Goal: Check status: Check status

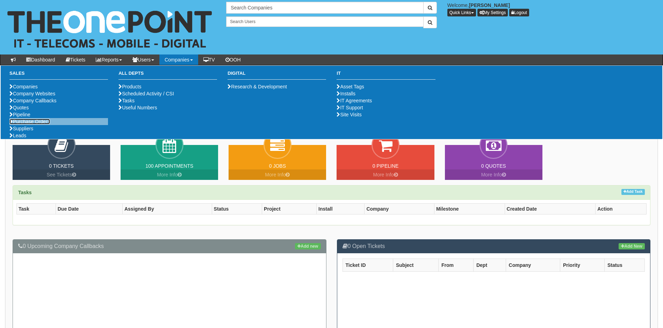
click at [47, 124] on link "Purchase Orders" at bounding box center [29, 122] width 41 height 6
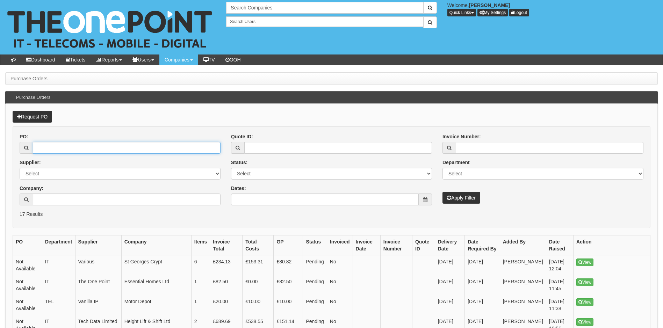
click at [177, 147] on input "PO:" at bounding box center [127, 148] width 188 height 12
type input "170132"
click at [458, 202] on button "Apply Filter" at bounding box center [462, 198] width 38 height 12
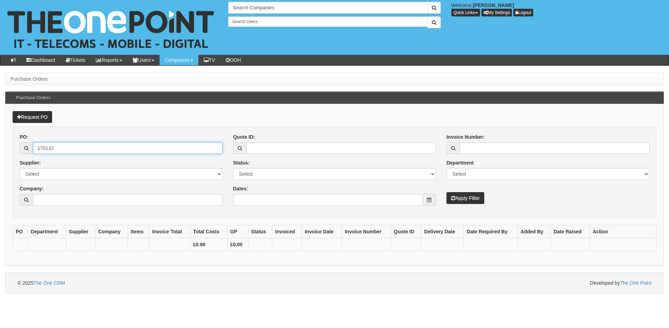
click at [103, 153] on input "170132" at bounding box center [128, 148] width 190 height 12
type input "170"
click at [463, 203] on button "Apply Filter" at bounding box center [465, 198] width 38 height 12
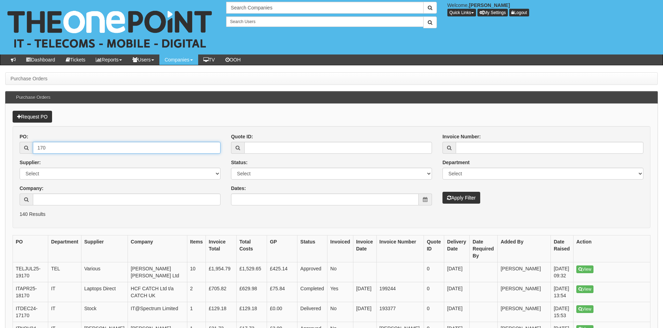
click at [103, 148] on input "170" at bounding box center [127, 148] width 188 height 12
type input "19172"
click at [455, 200] on button "Apply Filter" at bounding box center [462, 198] width 38 height 12
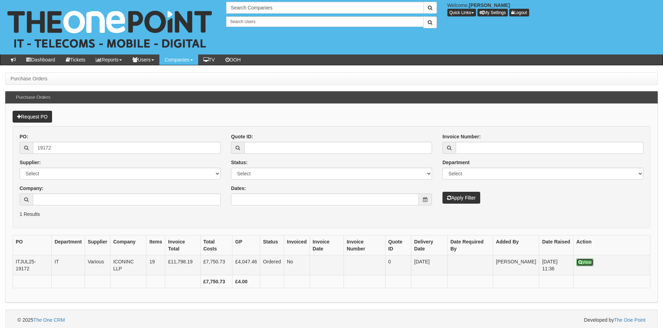
click at [590, 259] on link "View" at bounding box center [585, 263] width 17 height 8
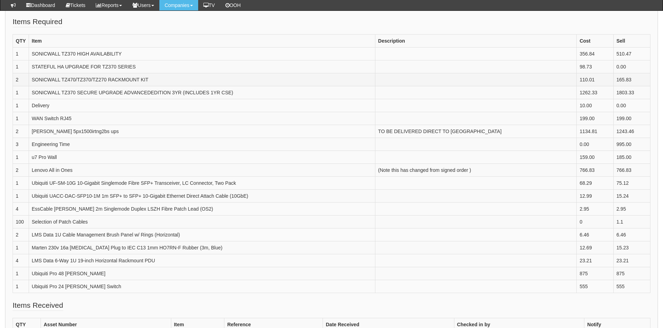
scroll to position [210, 0]
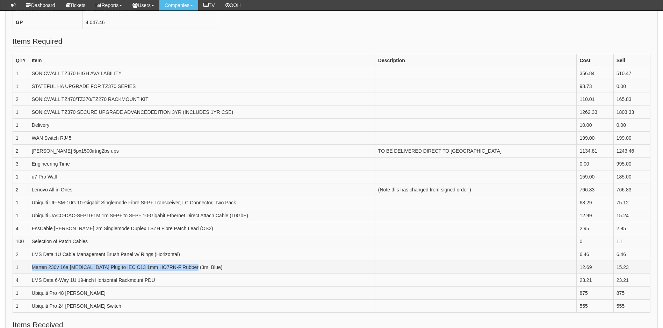
drag, startPoint x: 235, startPoint y: 265, endPoint x: 31, endPoint y: 269, distance: 203.9
click at [31, 269] on td "Marten 230v 16a [MEDICAL_DATA] Plug to IEC C13 1mm HO7RN-F Rubber (3m, Blue)" at bounding box center [202, 267] width 347 height 13
drag, startPoint x: 31, startPoint y: 269, endPoint x: 59, endPoint y: 273, distance: 27.9
drag, startPoint x: 59, startPoint y: 273, endPoint x: 65, endPoint y: 269, distance: 8.0
copy td "Marten 230v 16a [MEDICAL_DATA] Plug to IEC C13 1mm HO7RN-F Rubber (3m, Blue)"
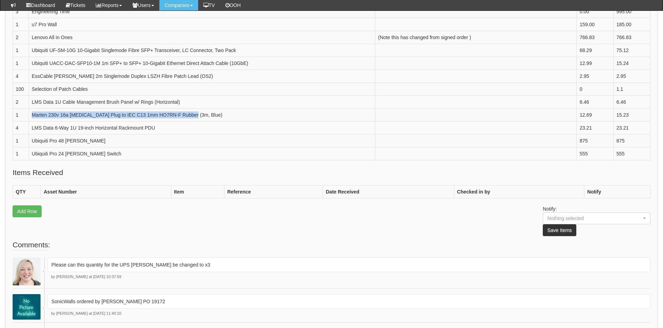
scroll to position [455, 0]
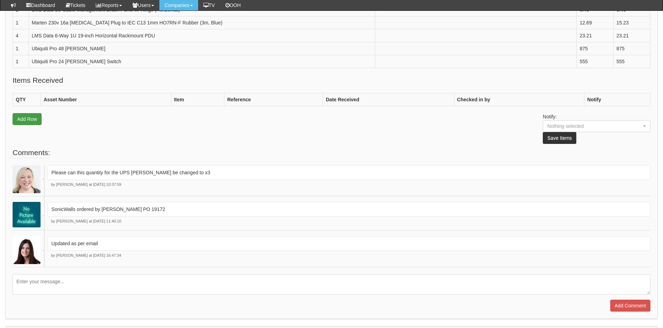
click at [19, 113] on fieldset "Items Received QTY Asset Number Item Reference Date Received Checked in by Noti…" at bounding box center [332, 111] width 638 height 72
click at [26, 120] on link "Add Row" at bounding box center [27, 119] width 29 height 12
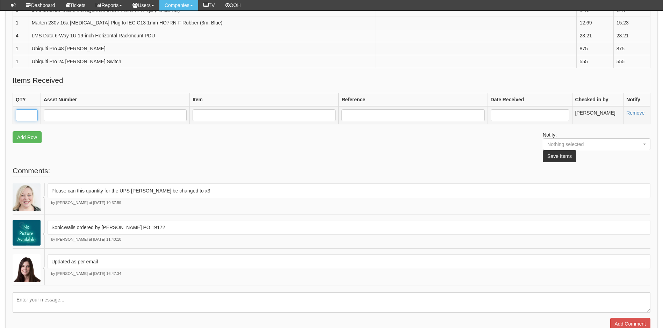
click at [34, 115] on input "text" at bounding box center [27, 115] width 22 height 12
type input "1"
click at [70, 117] on input "text" at bounding box center [115, 115] width 143 height 12
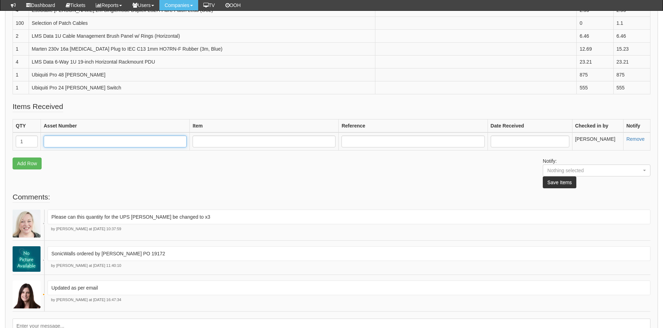
scroll to position [490, 0]
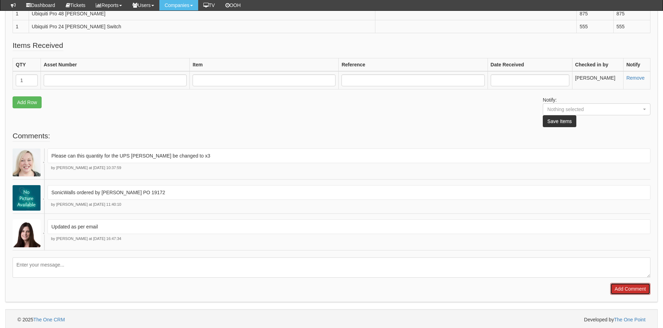
click at [625, 288] on input "Add Comment" at bounding box center [631, 289] width 40 height 12
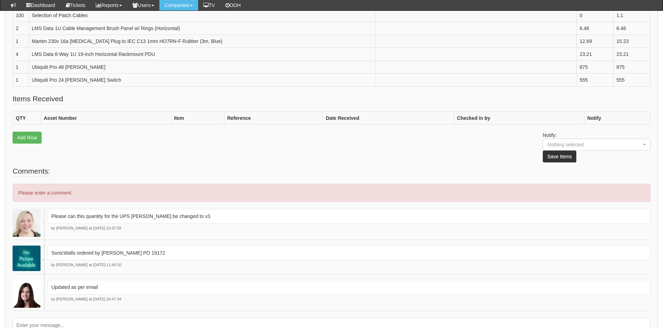
scroll to position [420, 0]
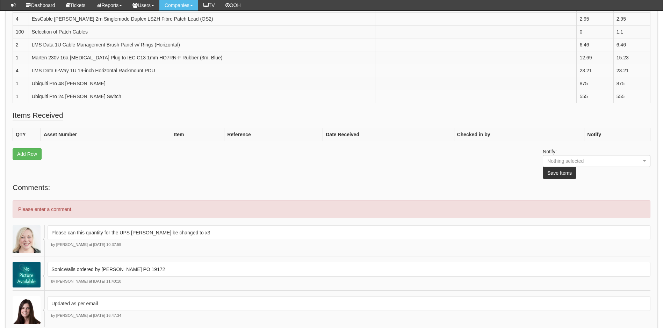
click at [124, 204] on div "Please enter a comment." at bounding box center [332, 209] width 638 height 18
drag, startPoint x: 72, startPoint y: 208, endPoint x: 60, endPoint y: 210, distance: 12.5
click at [72, 208] on div "Please enter a comment." at bounding box center [332, 209] width 638 height 18
click at [60, 210] on div "Please enter a comment." at bounding box center [332, 209] width 638 height 18
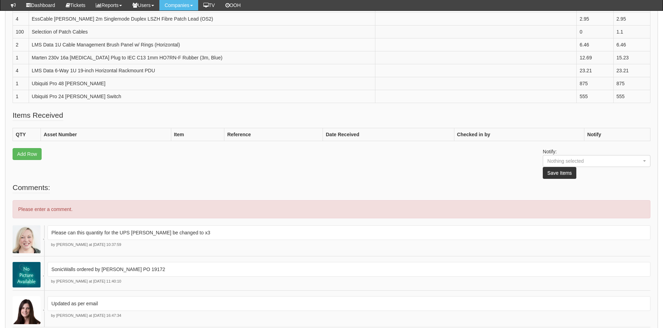
click at [60, 210] on div "Please enter a comment." at bounding box center [332, 209] width 638 height 18
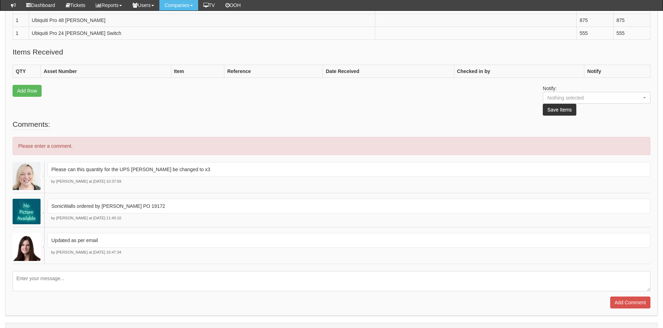
scroll to position [499, 0]
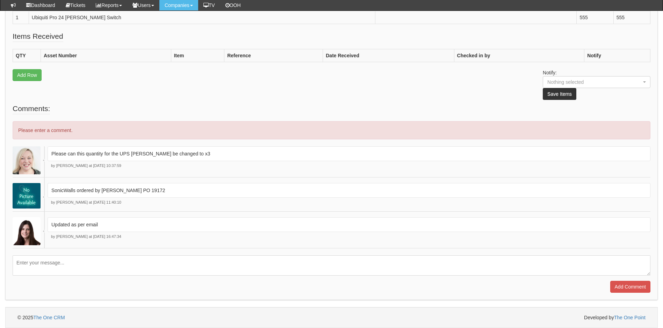
click at [69, 260] on textarea at bounding box center [332, 266] width 638 height 20
paste textarea "Marten 230v 16a PCE Plug to IEC C13 1mm HO7RN-F Rubber (3m, Blue)"
type textarea "This is now in stock - Marten 230v 16a PCE Plug to IEC C13 1mm HO7RN-F Rubber (…"
click at [625, 286] on input "Add Comment" at bounding box center [631, 287] width 40 height 12
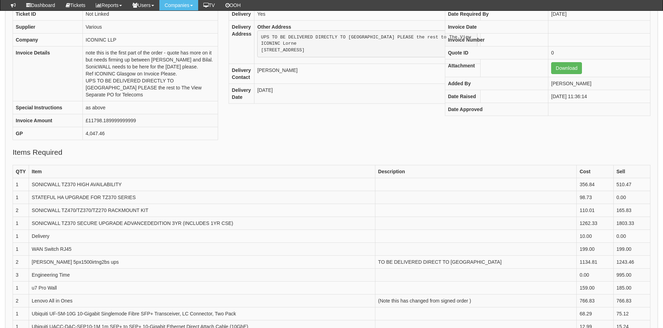
scroll to position [280, 0]
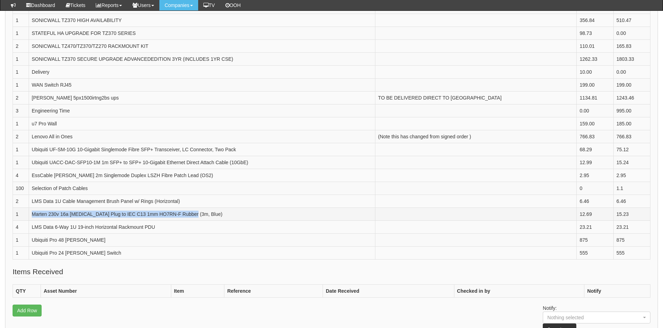
drag, startPoint x: 213, startPoint y: 216, endPoint x: 32, endPoint y: 215, distance: 181.5
click at [32, 215] on td "Marten 230v 16a [MEDICAL_DATA] Plug to IEC C13 1mm HO7RN-F Rubber (3m, Blue)" at bounding box center [202, 214] width 347 height 13
copy td "Marten 230v 16a [MEDICAL_DATA] Plug to IEC C13 1mm HO7RN-F Rubber (3m, Blue)"
click at [201, 267] on fieldset "Items Received QTY Asset Number Item Reference Date Received Checked in by Noti…" at bounding box center [332, 303] width 638 height 72
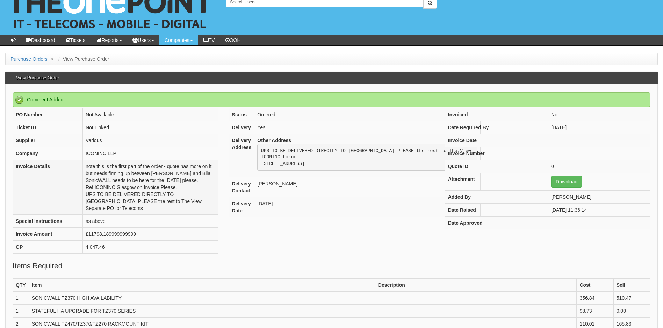
scroll to position [35, 0]
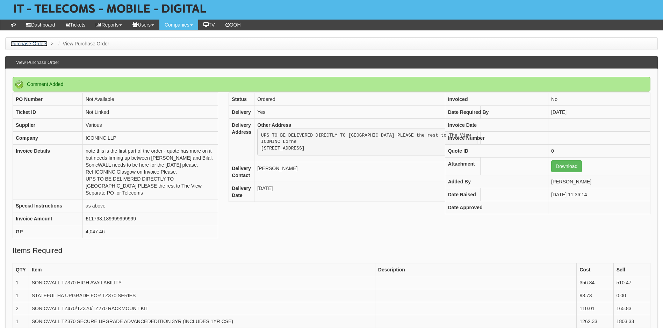
click at [43, 44] on link "Purchase Orders" at bounding box center [28, 44] width 37 height 6
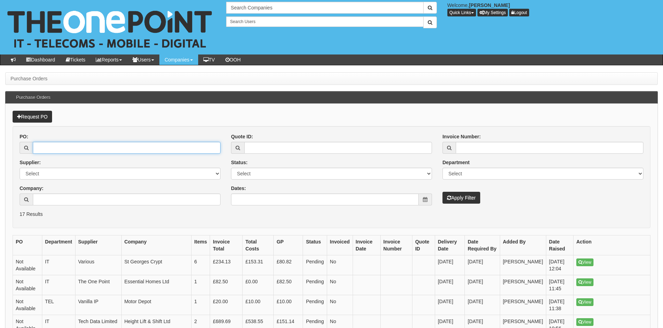
click at [199, 150] on input "PO:" at bounding box center [127, 148] width 188 height 12
type input "19151"
click at [459, 200] on button "Apply Filter" at bounding box center [462, 198] width 38 height 12
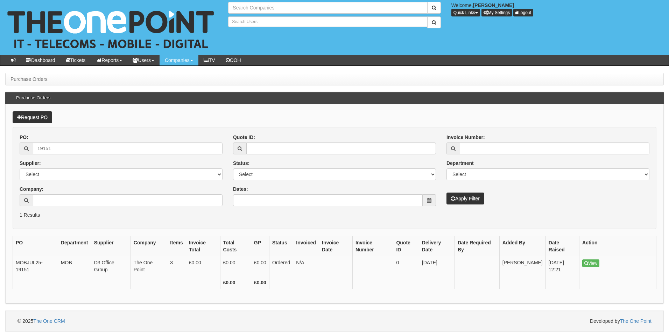
type input "Search Companies"
type input "Search Users"
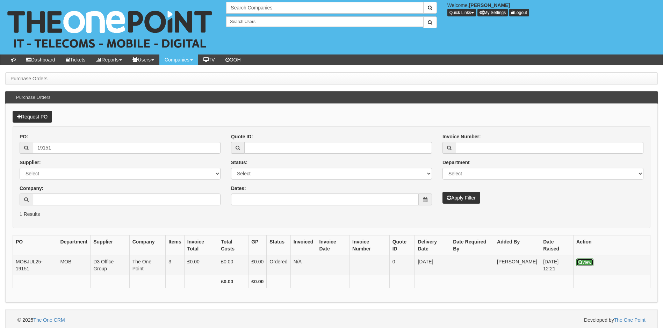
click at [580, 262] on icon at bounding box center [581, 262] width 4 height 4
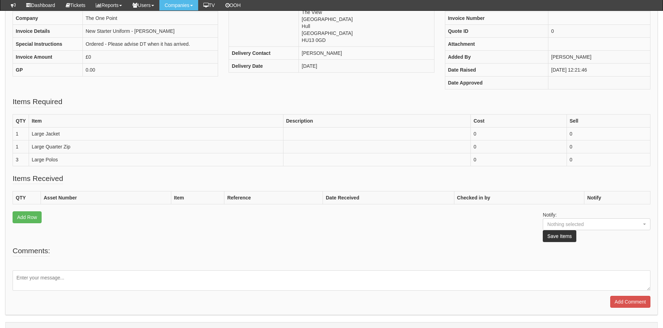
scroll to position [135, 0]
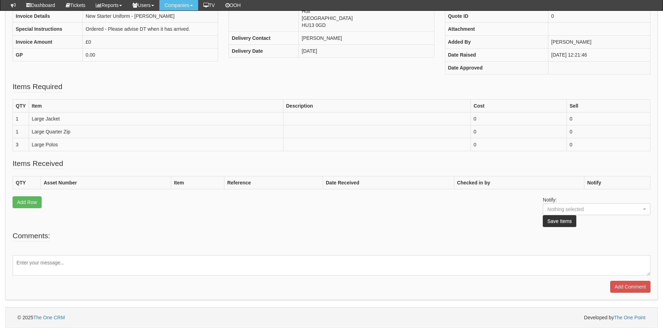
click at [310, 259] on textarea at bounding box center [332, 266] width 638 height 20
type textarea "These have now arrived and I have given them to Josh"
click at [630, 286] on input "Add Comment" at bounding box center [631, 287] width 40 height 12
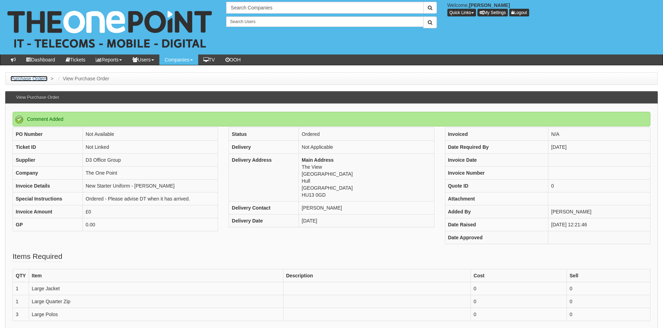
click at [39, 80] on link "Purchase Orders" at bounding box center [28, 79] width 37 height 6
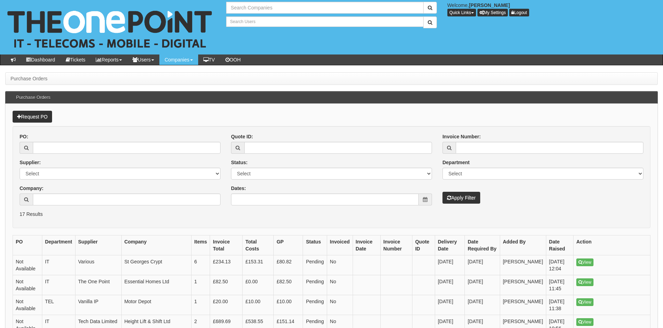
type input "Search Companies"
type input "Search Users"
click at [210, 143] on input "PO:" at bounding box center [127, 148] width 188 height 12
type input "11706"
click at [451, 198] on icon "submit" at bounding box center [449, 197] width 4 height 5
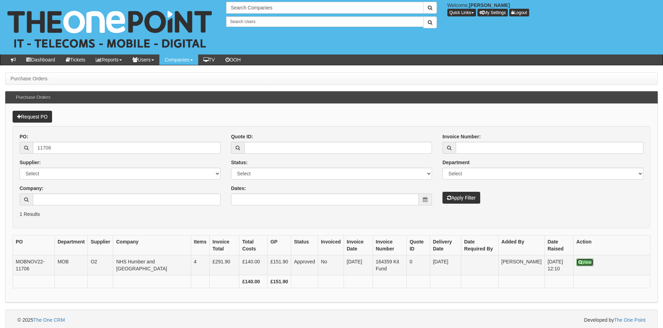
click at [579, 261] on icon at bounding box center [581, 262] width 4 height 4
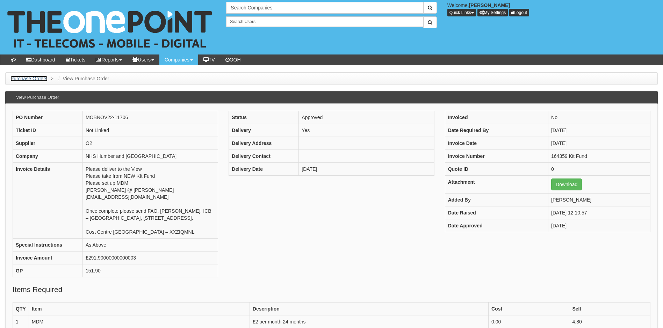
click at [41, 77] on link "Purchase Orders" at bounding box center [28, 79] width 37 height 6
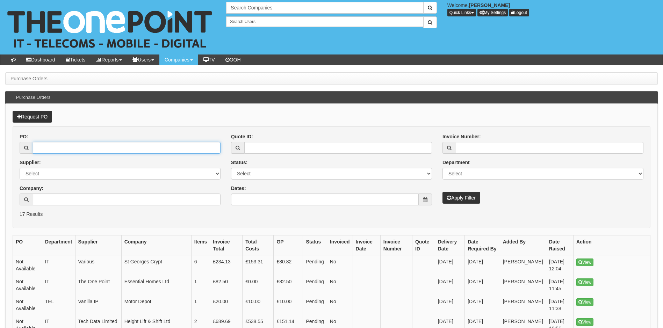
click at [123, 142] on input "PO:" at bounding box center [127, 148] width 188 height 12
type input "19219"
click at [466, 201] on button "Apply Filter" at bounding box center [462, 198] width 38 height 12
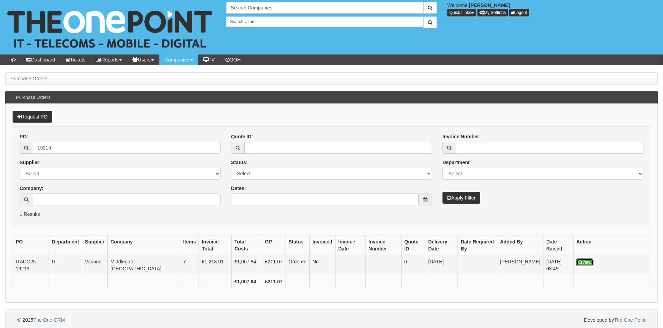
click at [585, 261] on link "View" at bounding box center [585, 263] width 17 height 8
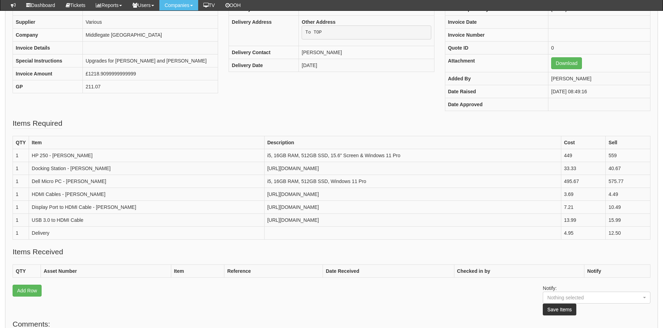
scroll to position [105, 0]
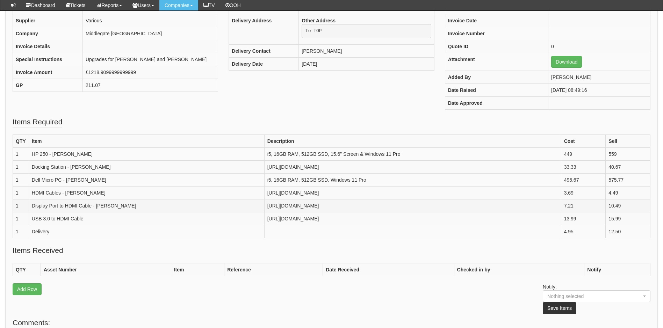
click at [43, 213] on td "Display Port to HDMI Cable - [PERSON_NAME]" at bounding box center [147, 206] width 236 height 13
click at [47, 213] on td "Display Port to HDMI Cable - [PERSON_NAME]" at bounding box center [147, 206] width 236 height 13
drag, startPoint x: 47, startPoint y: 268, endPoint x: 32, endPoint y: 255, distance: 19.1
click at [32, 213] on td "Display Port to HDMI Cable - [PERSON_NAME]" at bounding box center [147, 206] width 236 height 13
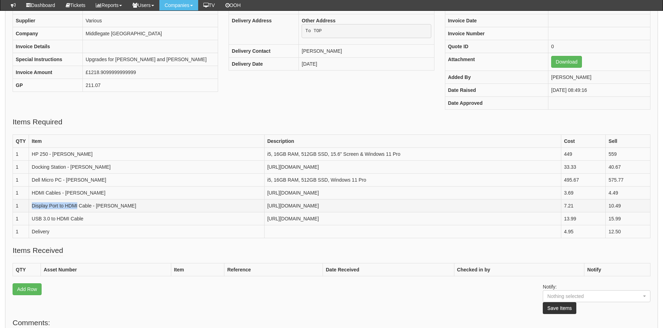
drag, startPoint x: 34, startPoint y: 255, endPoint x: 44, endPoint y: 273, distance: 20.8
click at [44, 213] on td "Display Port to HDMI Cable - [PERSON_NAME]" at bounding box center [147, 206] width 236 height 13
drag, startPoint x: 44, startPoint y: 277, endPoint x: 32, endPoint y: 256, distance: 23.8
click at [32, 213] on td "Display Port to HDMI Cable - [PERSON_NAME]" at bounding box center [147, 206] width 236 height 13
copy td "Display Port to HDMI Cable"
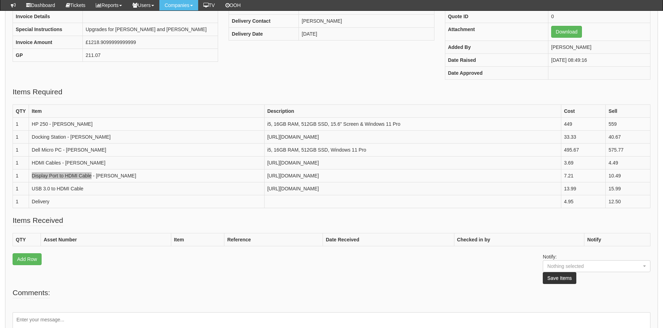
scroll to position [280, 0]
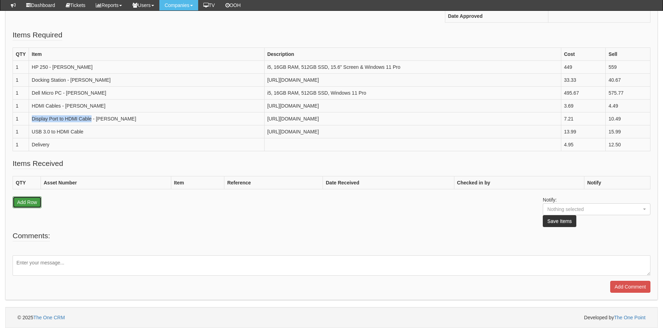
click at [36, 207] on link "Add Row" at bounding box center [27, 203] width 29 height 12
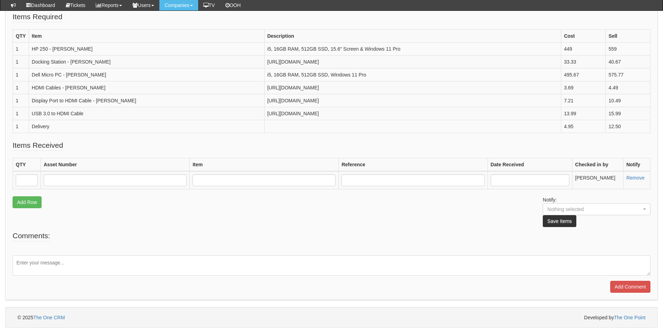
click at [321, 275] on fieldset "Comments: Add Comment" at bounding box center [332, 262] width 638 height 62
click at [317, 276] on textarea at bounding box center [332, 266] width 638 height 20
paste textarea "https://top.theonecrm.co.uk/purchase_orders/view_purchase_order/19219"
type textarea "https://top.theonecrm.co.uk/purchase_orders/view_purchase_order/19219"
drag, startPoint x: 48, startPoint y: 94, endPoint x: 33, endPoint y: 79, distance: 21.0
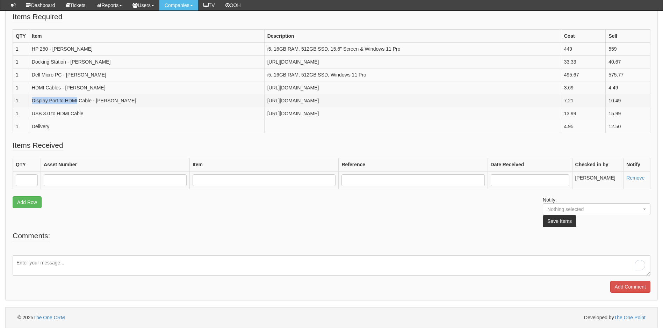
click at [33, 94] on td "Display Port to HDMI Cable - Adrian" at bounding box center [147, 100] width 236 height 13
copy td "Display Port to HDMI"
click at [68, 276] on textarea "To enrich screen reader interactions, please activate Accessibility in Grammarl…" at bounding box center [332, 266] width 638 height 20
paste textarea "Display Port to HDMI"
type textarea "This has now arrived - Display Port to HDMI"
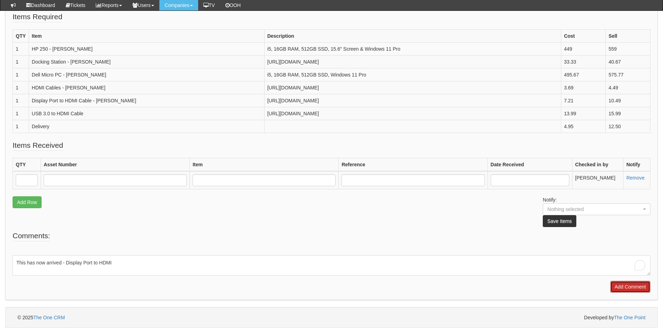
click at [626, 293] on input "Add Comment" at bounding box center [631, 287] width 40 height 12
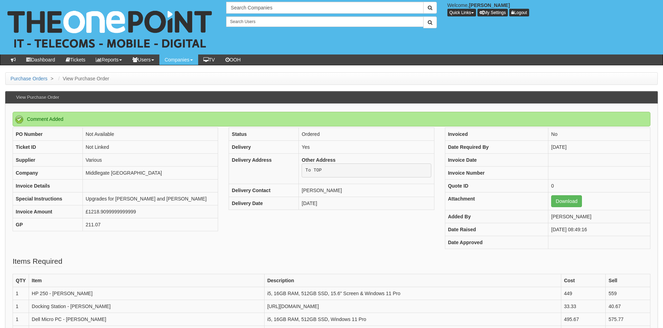
click at [21, 75] on li "Purchase Orders >" at bounding box center [32, 78] width 45 height 7
click at [22, 75] on li "Purchase Orders >" at bounding box center [32, 78] width 45 height 7
click at [24, 80] on link "Purchase Orders" at bounding box center [28, 79] width 37 height 6
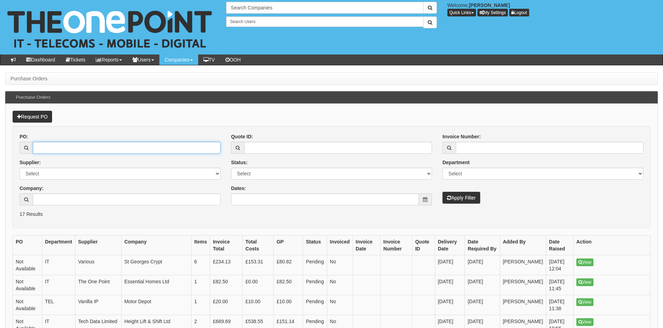
click at [81, 145] on input "PO:" at bounding box center [127, 148] width 188 height 12
type input "19266"
click at [468, 198] on button "Apply Filter" at bounding box center [462, 198] width 38 height 12
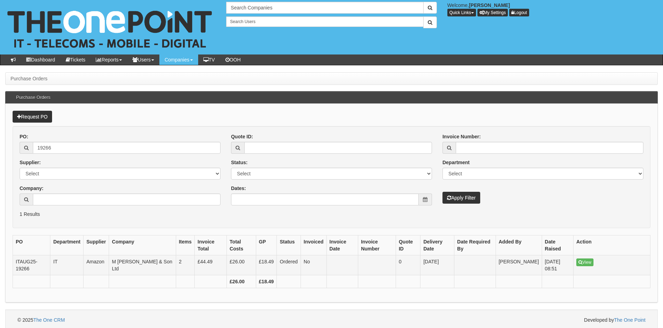
click at [579, 266] on td "View" at bounding box center [612, 266] width 77 height 20
click at [584, 264] on link "View" at bounding box center [585, 263] width 17 height 8
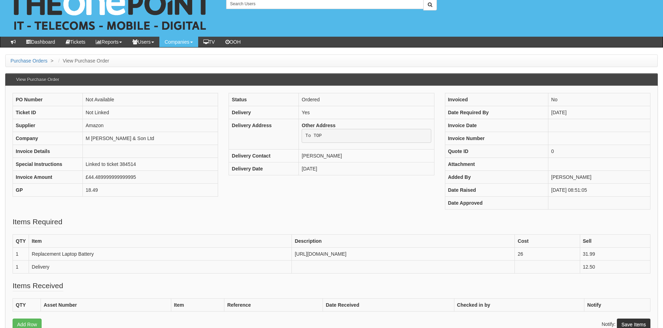
scroll to position [35, 0]
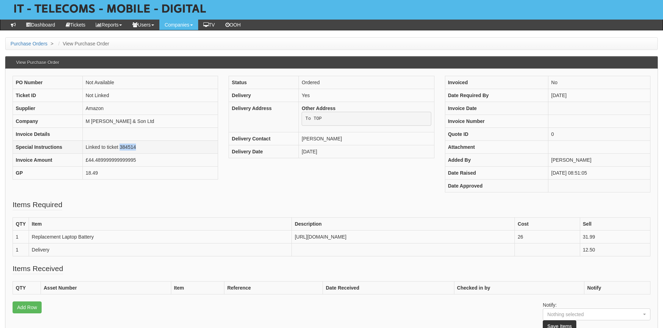
drag, startPoint x: 150, startPoint y: 148, endPoint x: 121, endPoint y: 148, distance: 29.7
click at [121, 148] on td "Linked to ticket 384514" at bounding box center [150, 147] width 135 height 13
copy td "384514"
drag, startPoint x: 109, startPoint y: 234, endPoint x: 32, endPoint y: 237, distance: 77.3
click at [32, 237] on td "Replacement Laptop Battery" at bounding box center [160, 237] width 263 height 13
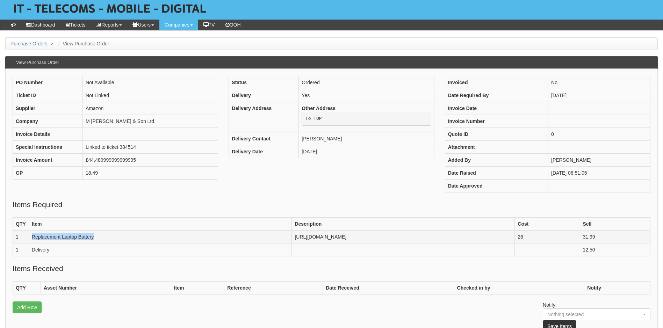
copy td "Replacement Laptop Battery"
click at [170, 201] on fieldset "Items Required QTY Item Description Cost Sell 1 Replacement Laptop Battery http…" at bounding box center [332, 232] width 638 height 64
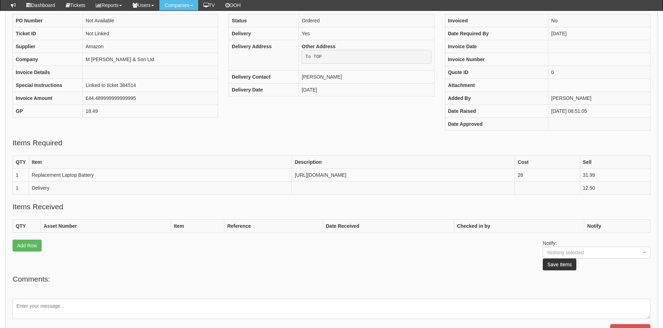
scroll to position [122, 0]
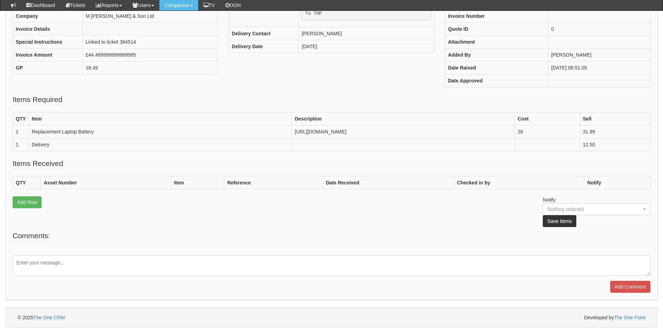
click at [427, 260] on textarea at bounding box center [332, 266] width 638 height 20
type textarea "This is now in stock"
click at [622, 286] on input "Add Comment" at bounding box center [631, 287] width 40 height 12
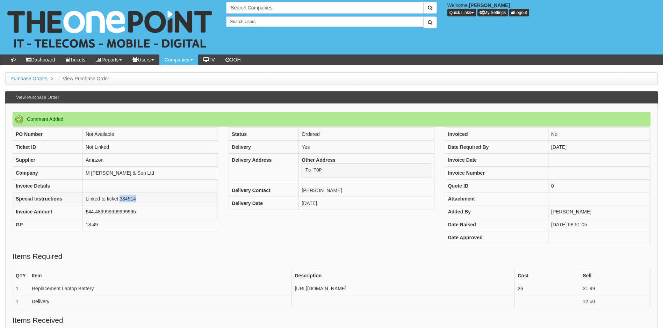
drag, startPoint x: 145, startPoint y: 200, endPoint x: 120, endPoint y: 200, distance: 25.2
click at [120, 200] on td "Linked to ticket 384514" at bounding box center [150, 199] width 135 height 13
copy td "384514"
